Goal: Register for event/course

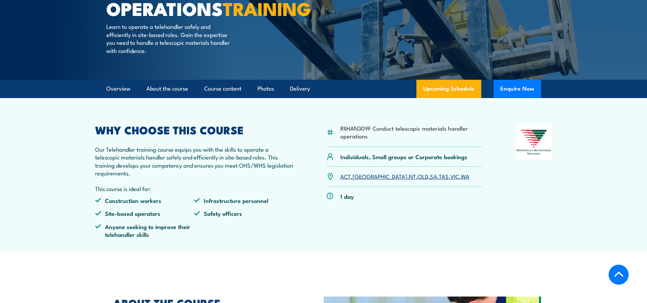
scroll to position [170, 0]
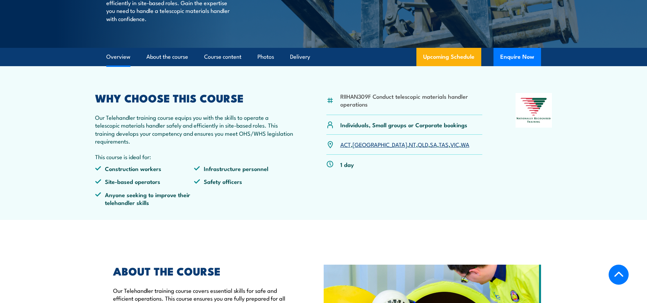
click at [430, 148] on link "SA" at bounding box center [433, 144] width 7 height 8
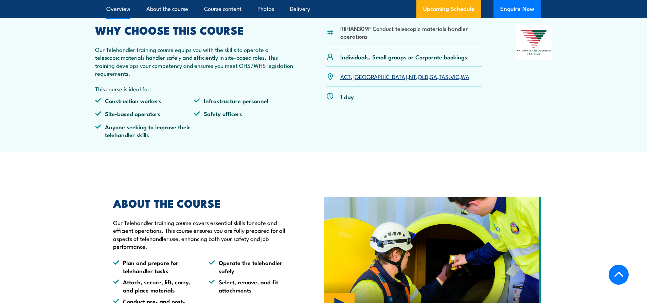
scroll to position [238, 0]
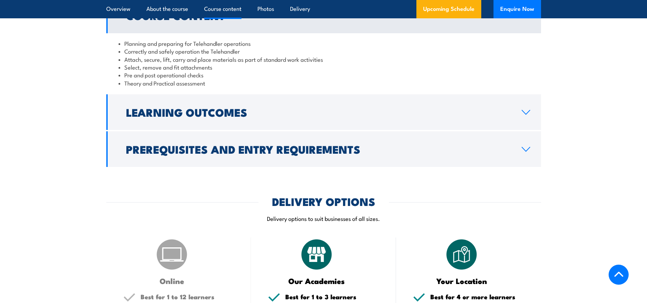
scroll to position [601, 0]
